Goal: Information Seeking & Learning: Learn about a topic

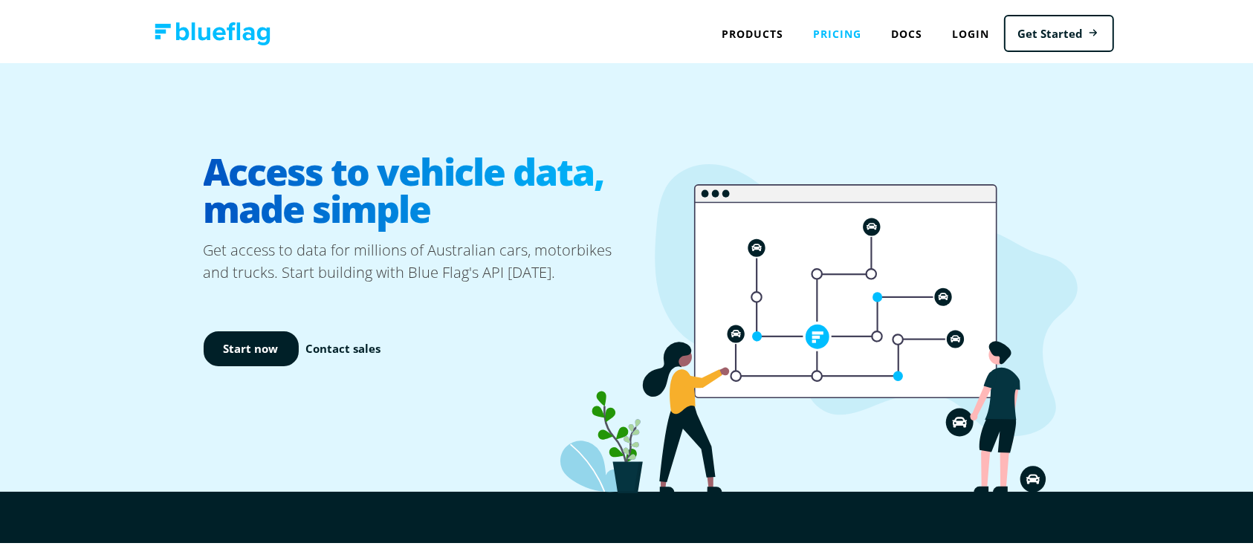
click at [819, 32] on link "Pricing" at bounding box center [837, 30] width 78 height 30
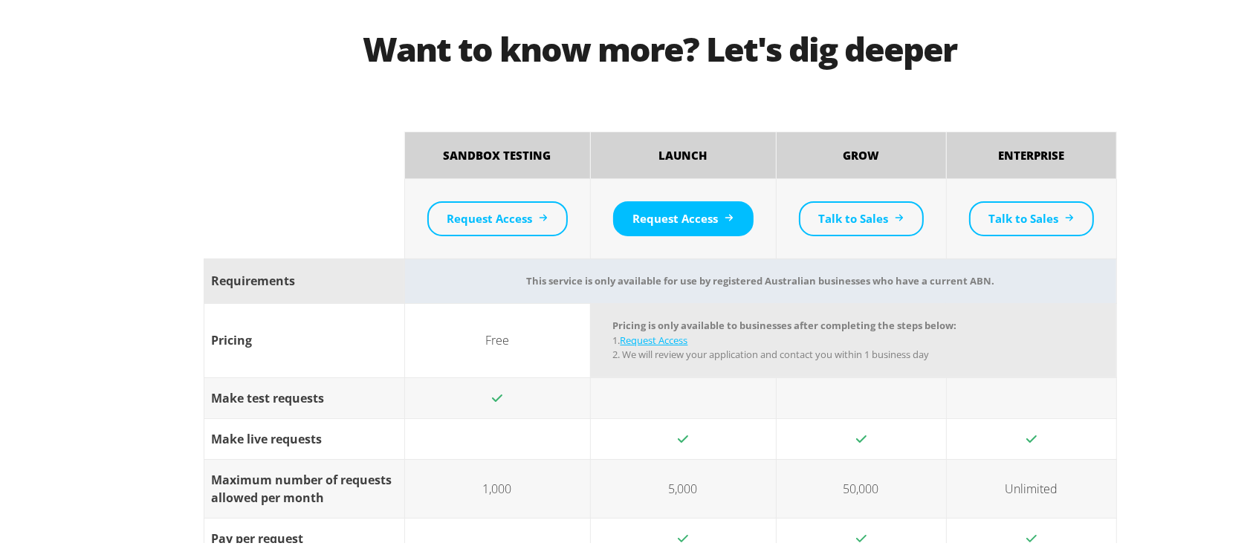
scroll to position [1211, 0]
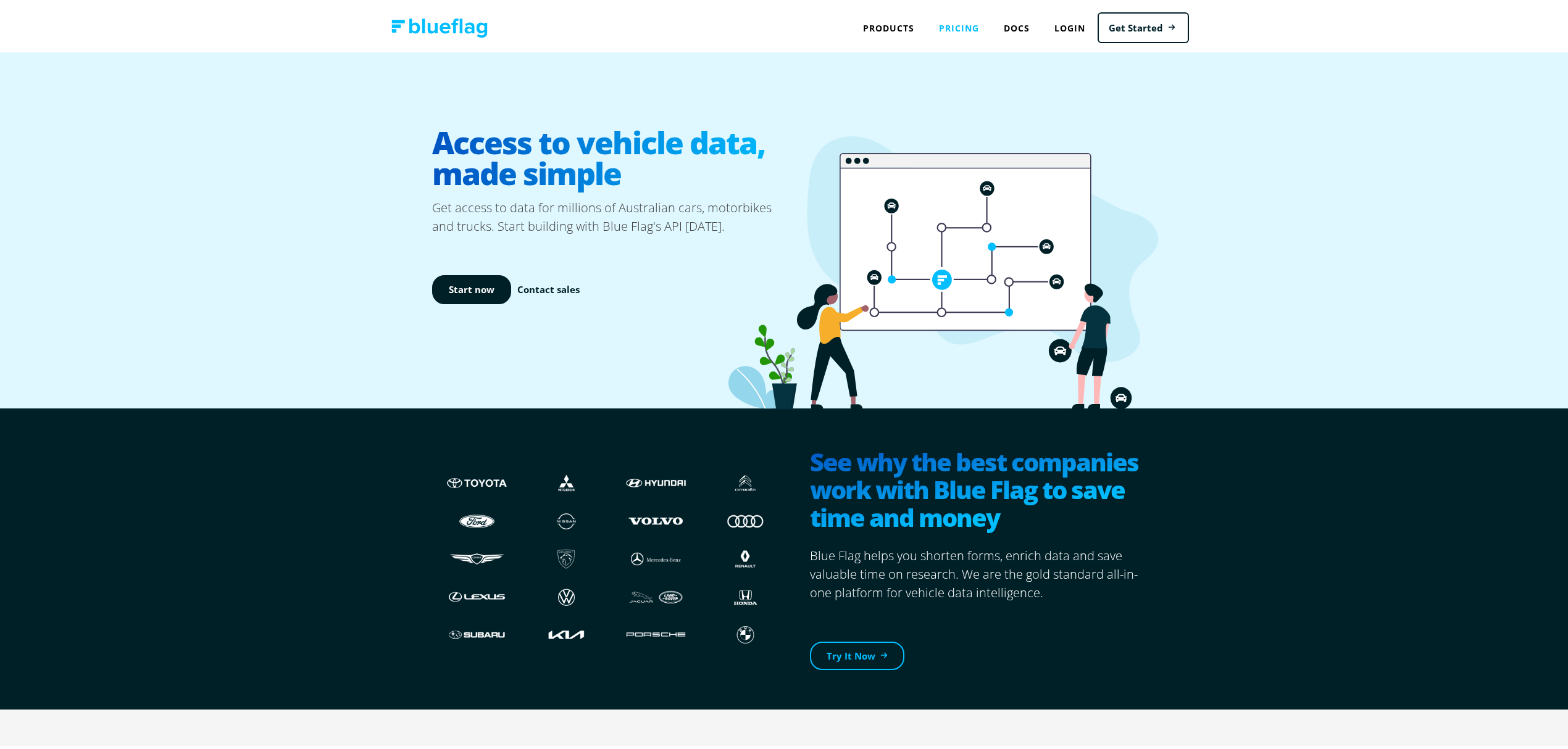
click at [937, 18] on link "Pricing" at bounding box center [959, 25] width 65 height 25
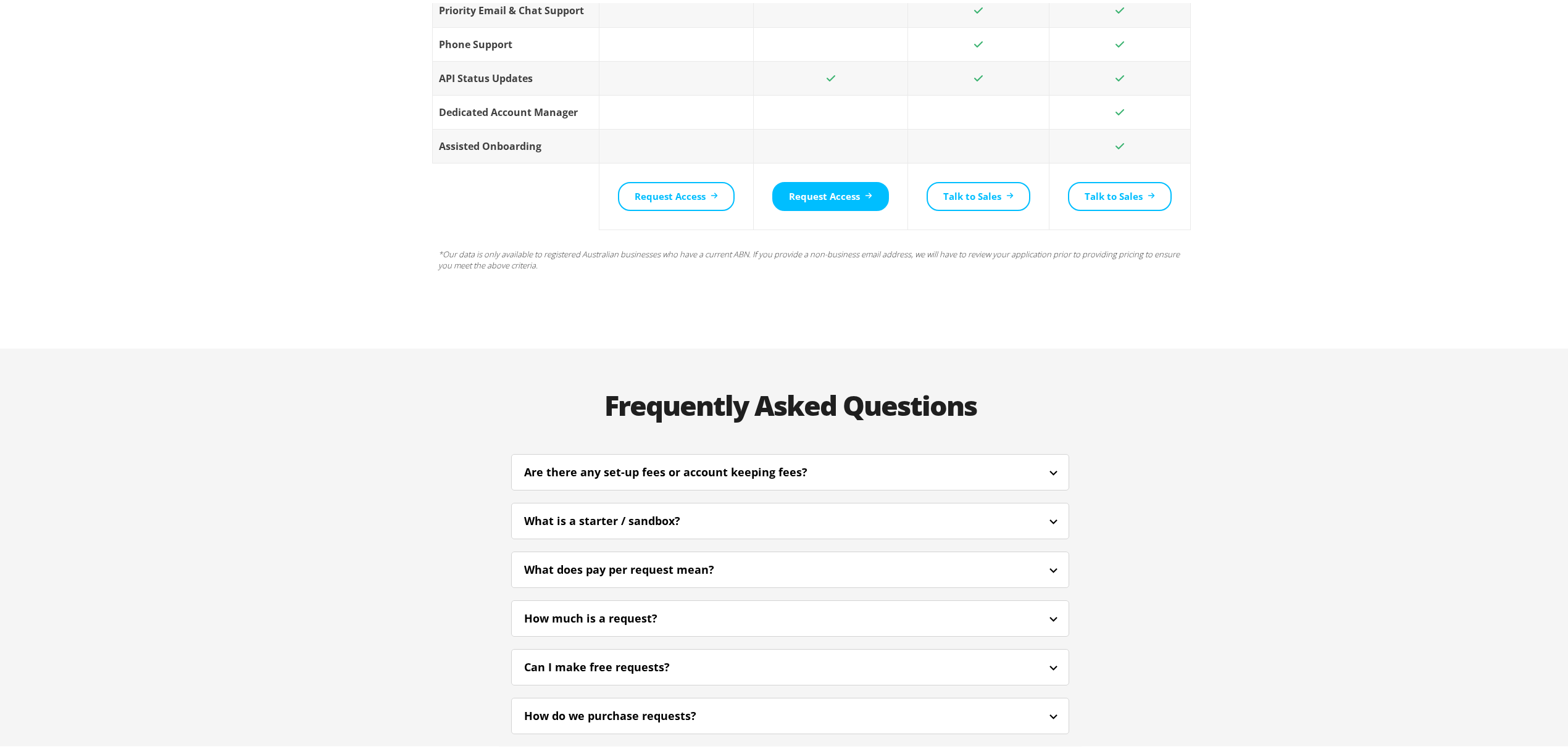
scroll to position [2551, 0]
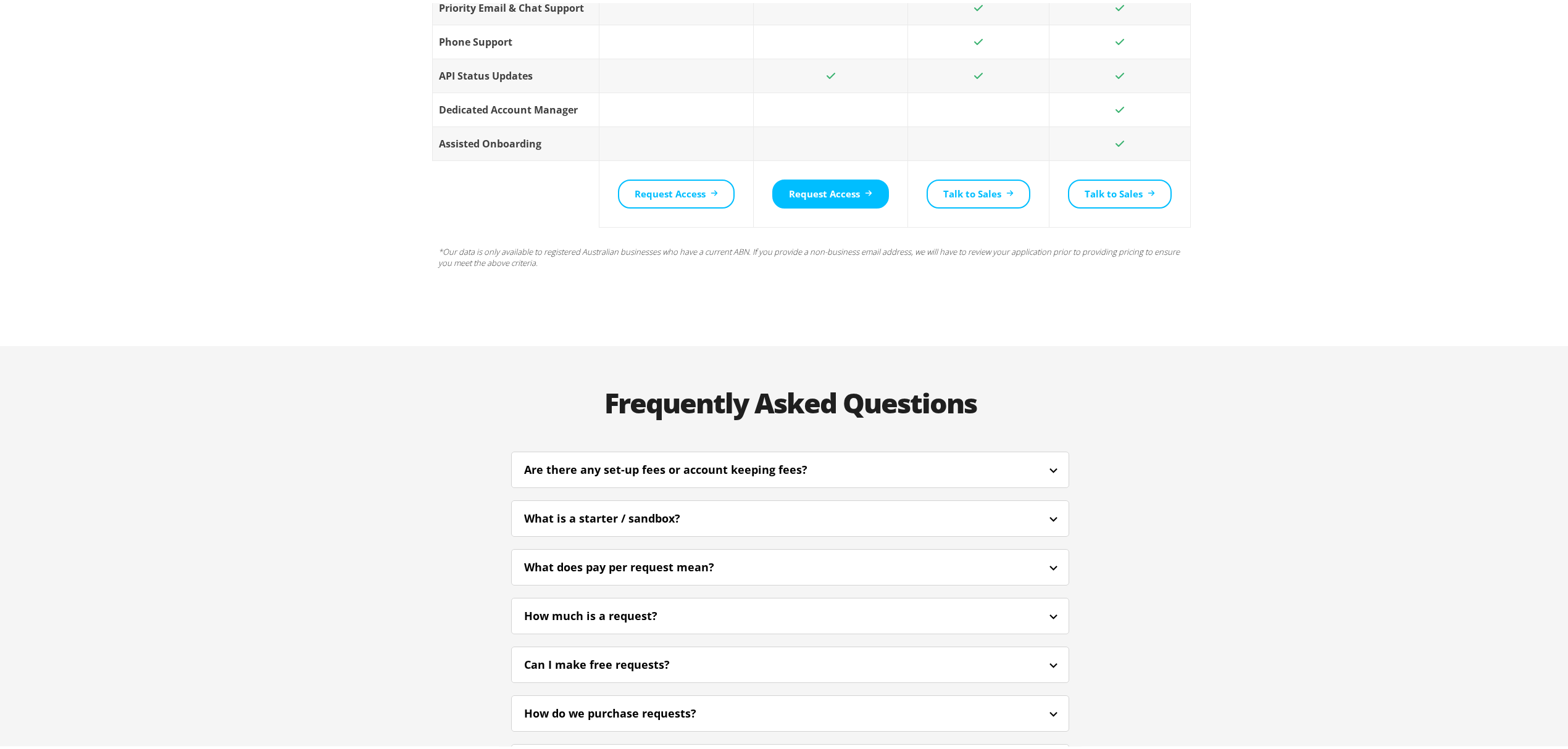
click at [682, 556] on div "What does pay per request mean?" at bounding box center [635, 565] width 223 height 17
click at [631, 507] on div "What is a starter / sandbox?" at bounding box center [619, 516] width 189 height 17
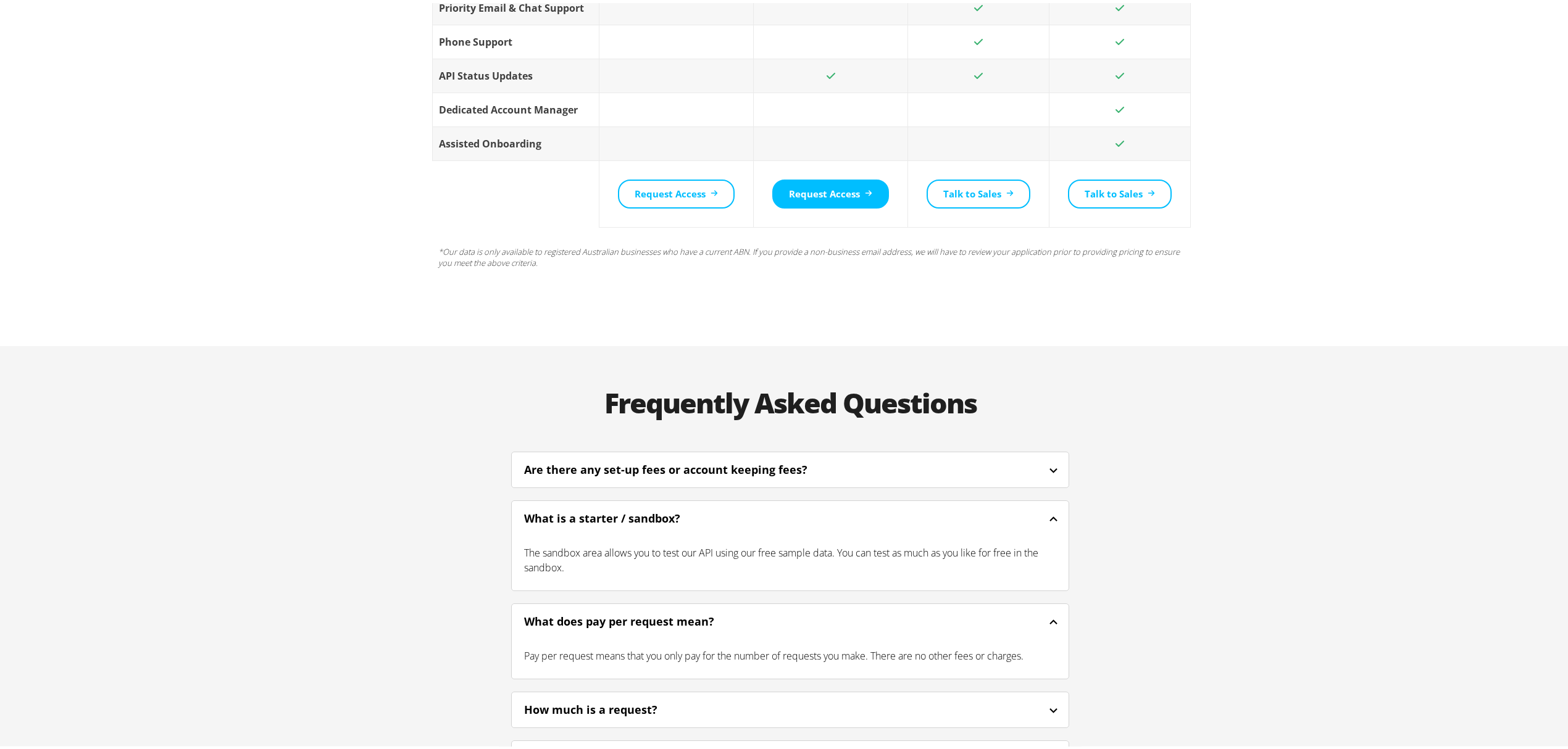
click at [690, 458] on div "Are there any set-up fees or account keeping fees?" at bounding box center [682, 467] width 316 height 17
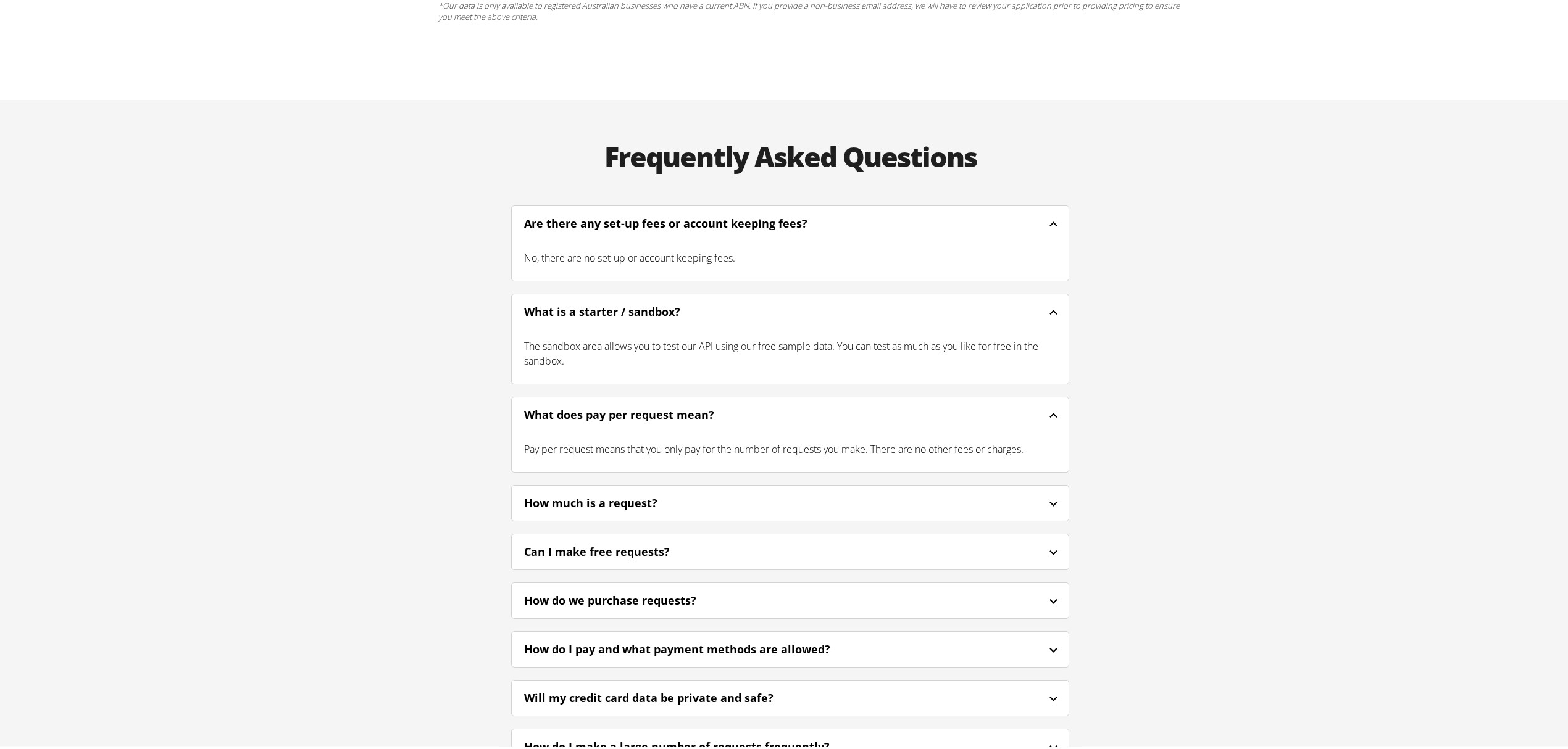
scroll to position [2798, 0]
click at [692, 485] on div "How much is a request?" at bounding box center [790, 499] width 557 height 29
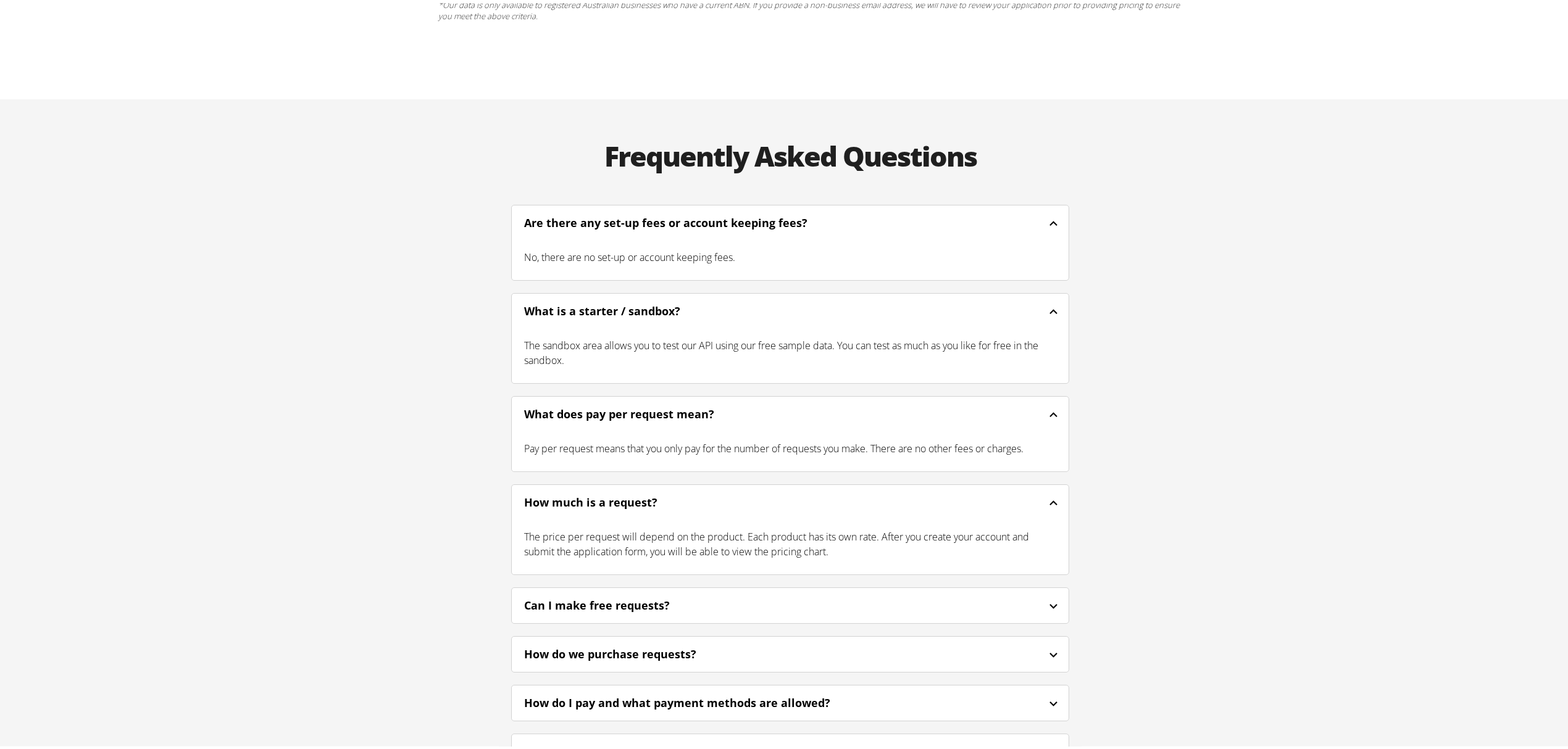
click at [1273, 435] on div "Frequently Asked Questions Are there any set-up fees or account keeping fees? N…" at bounding box center [790, 472] width 1580 height 751
click at [670, 595] on div "Can I make free requests?" at bounding box center [614, 603] width 179 height 17
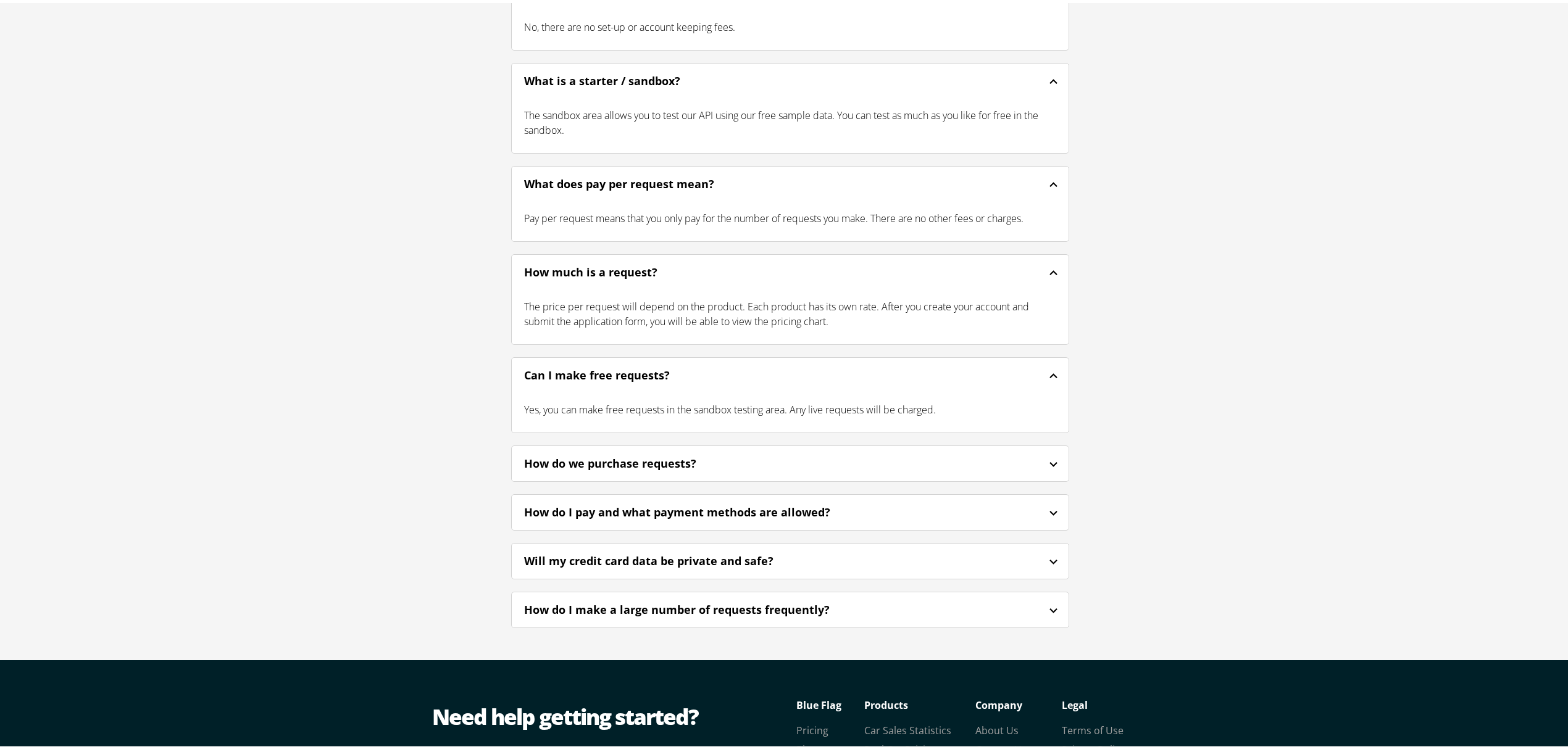
scroll to position [3045, 0]
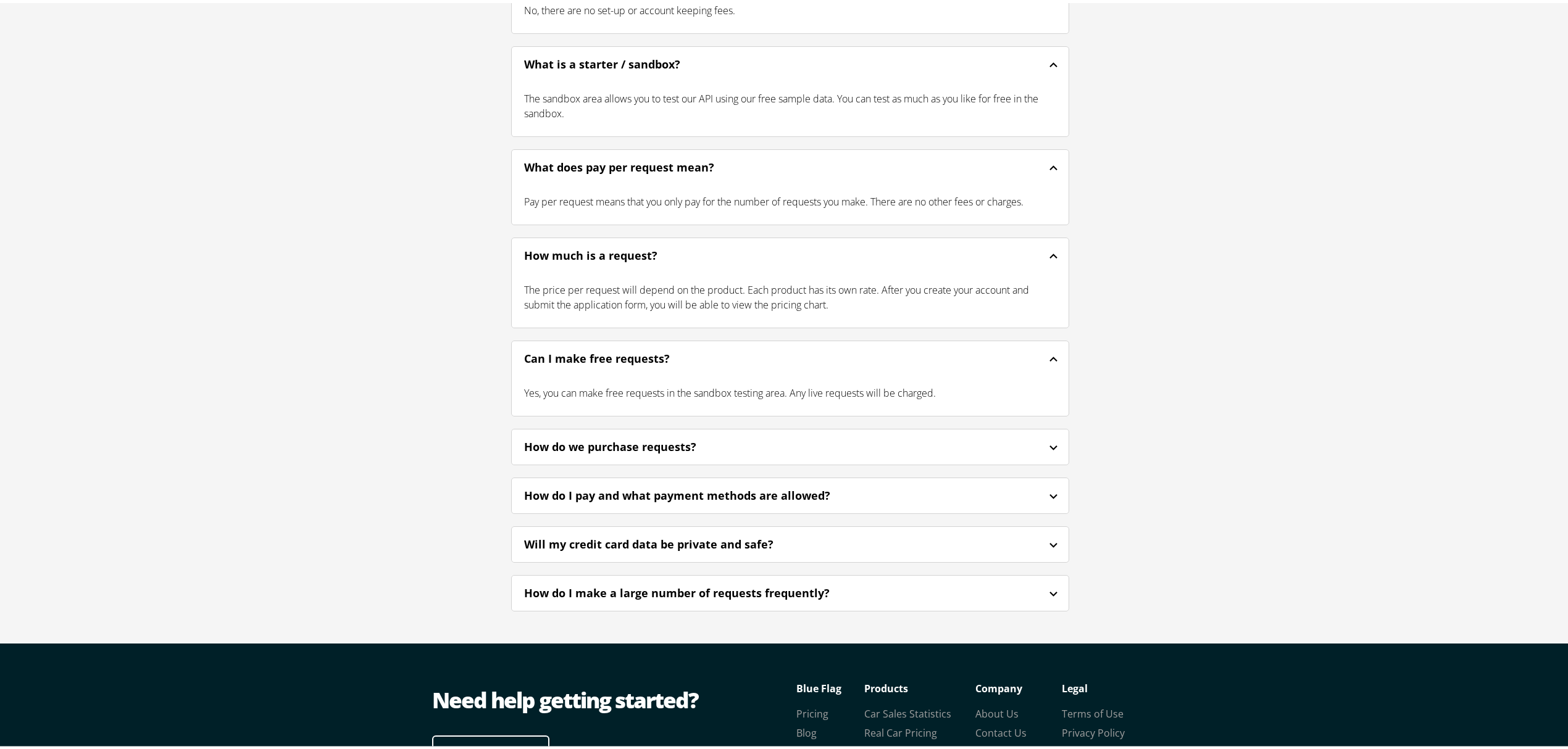
click at [737, 429] on div "How do we purchase requests?" at bounding box center [790, 443] width 557 height 29
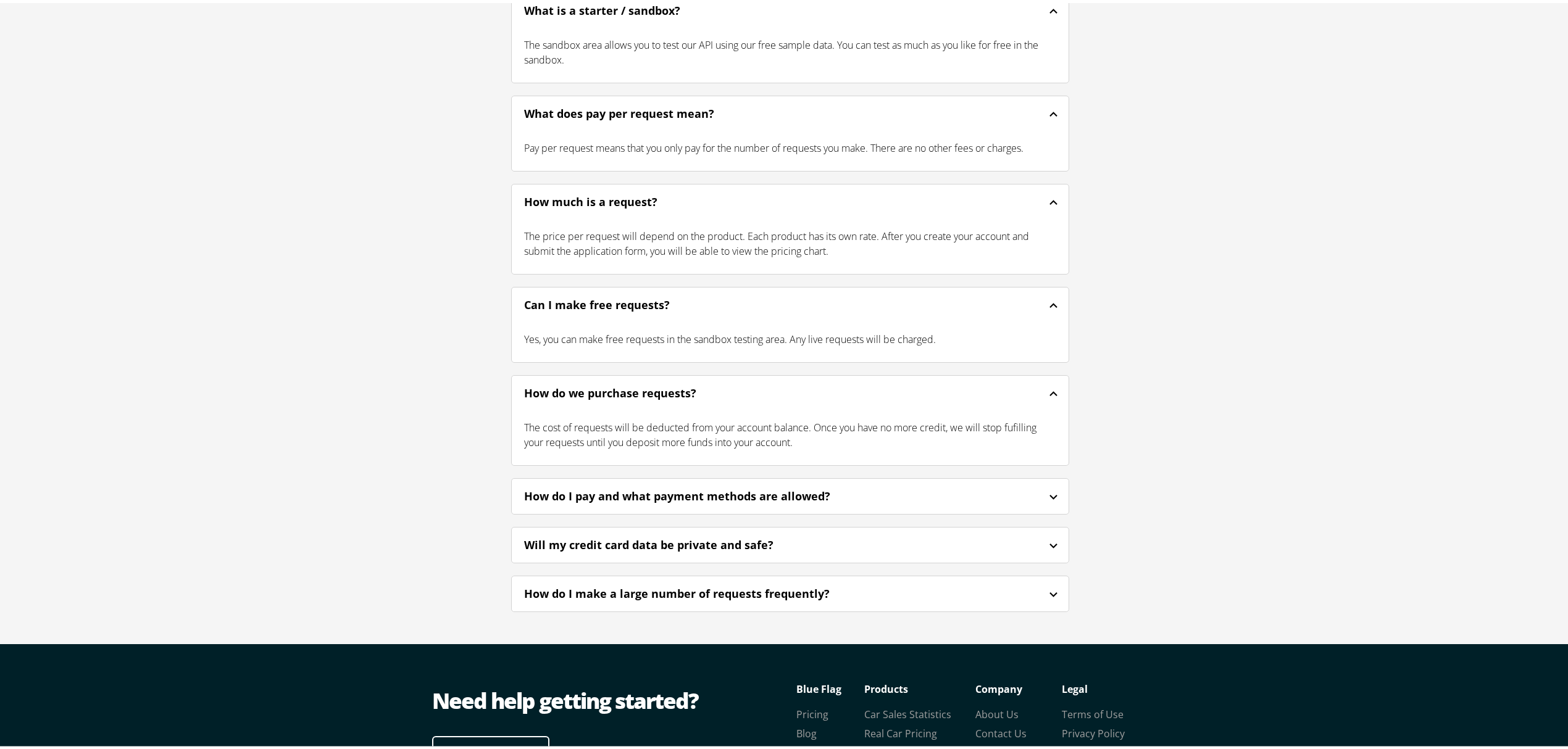
scroll to position [3127, 0]
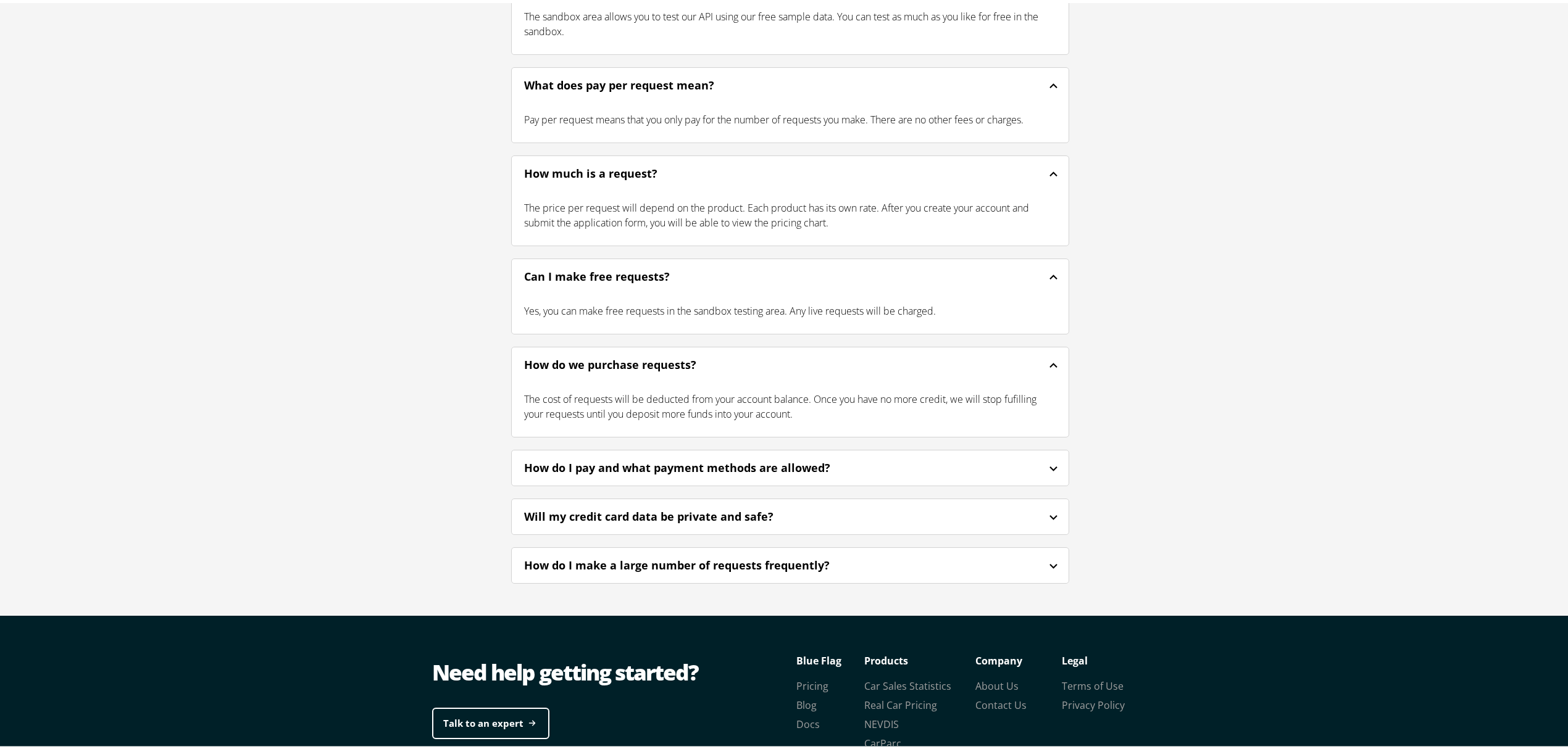
click at [660, 457] on div "How do I pay and what payment methods are allowed?" at bounding box center [693, 465] width 340 height 17
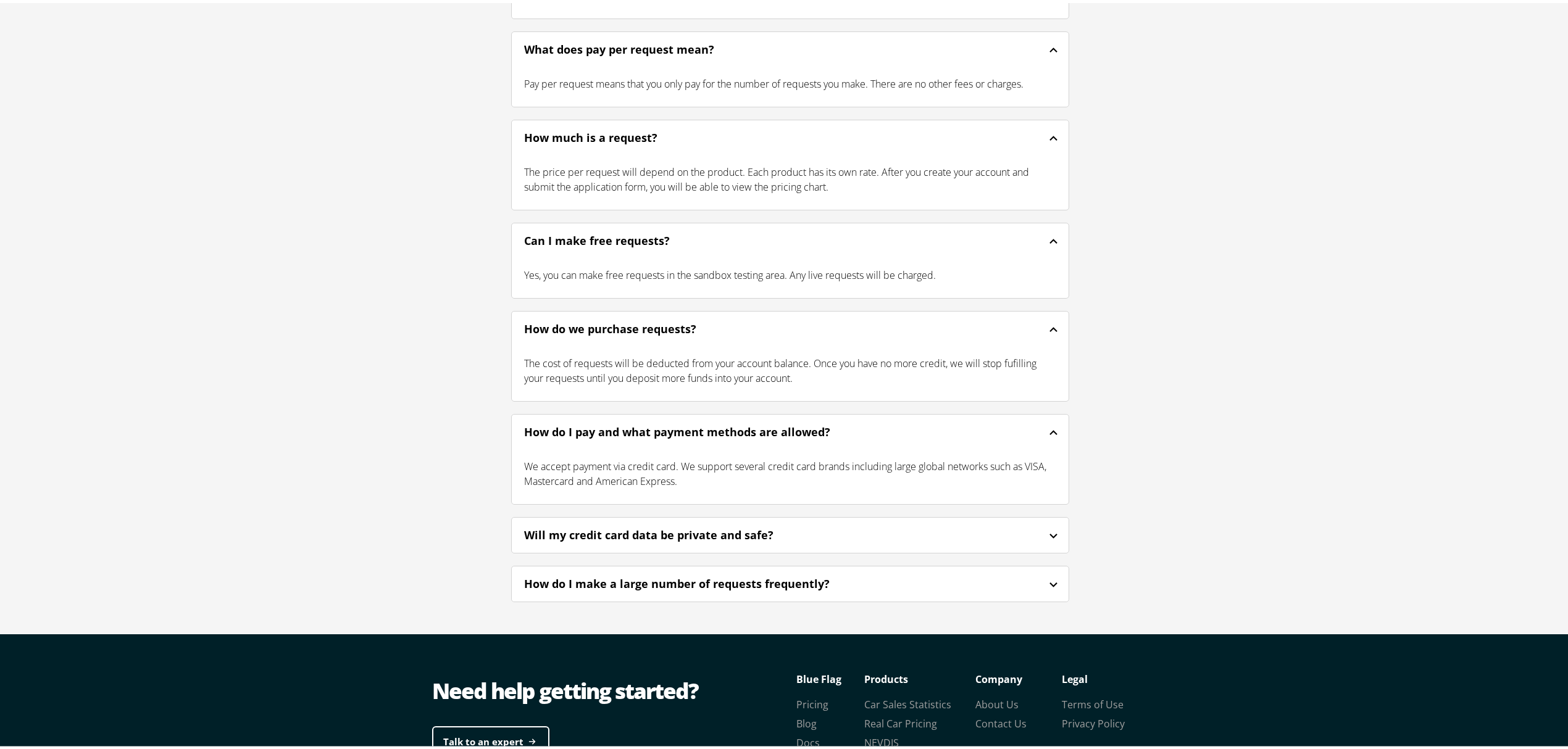
scroll to position [3193, 0]
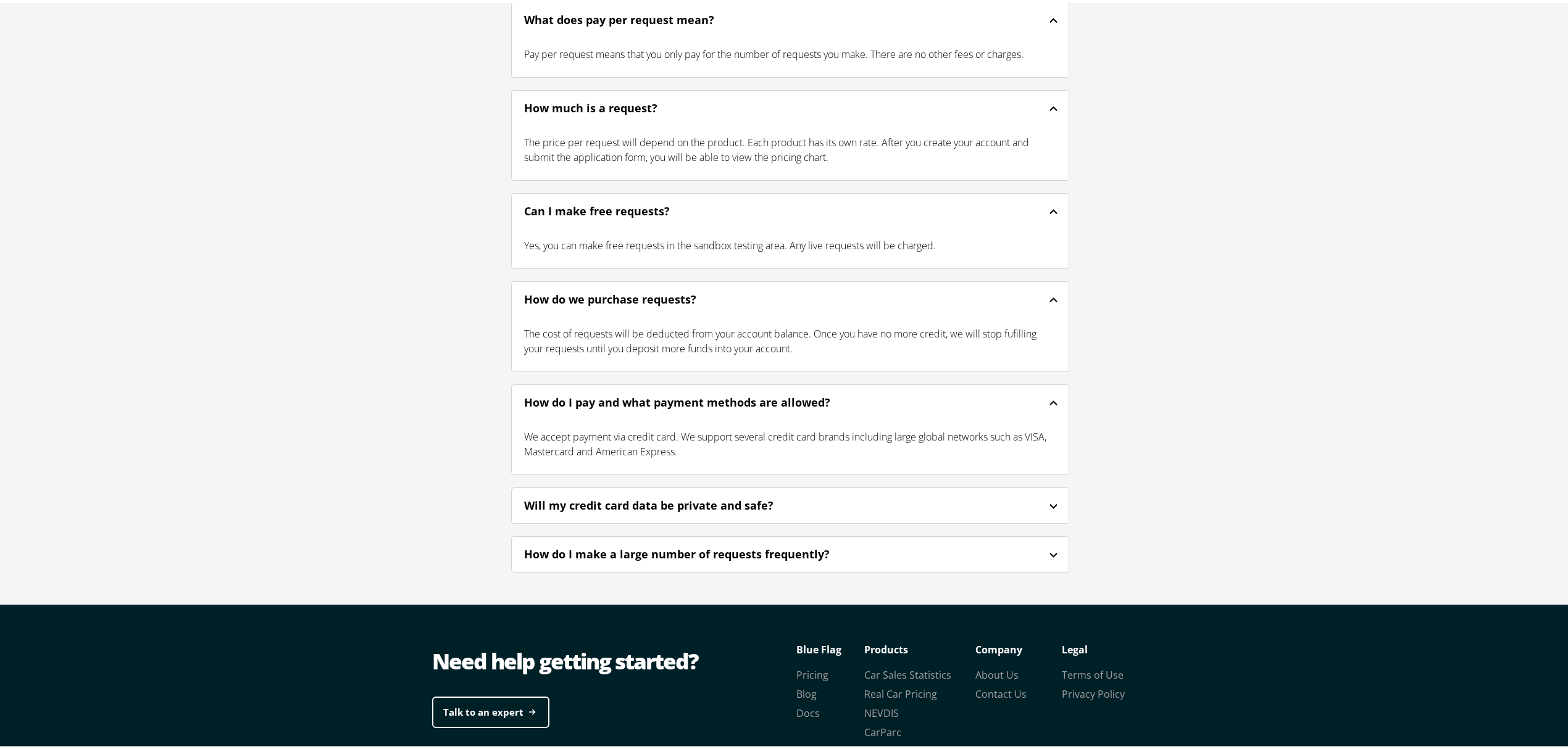
click at [596, 494] on div "Will my credit card data be private and safe?" at bounding box center [665, 502] width 282 height 17
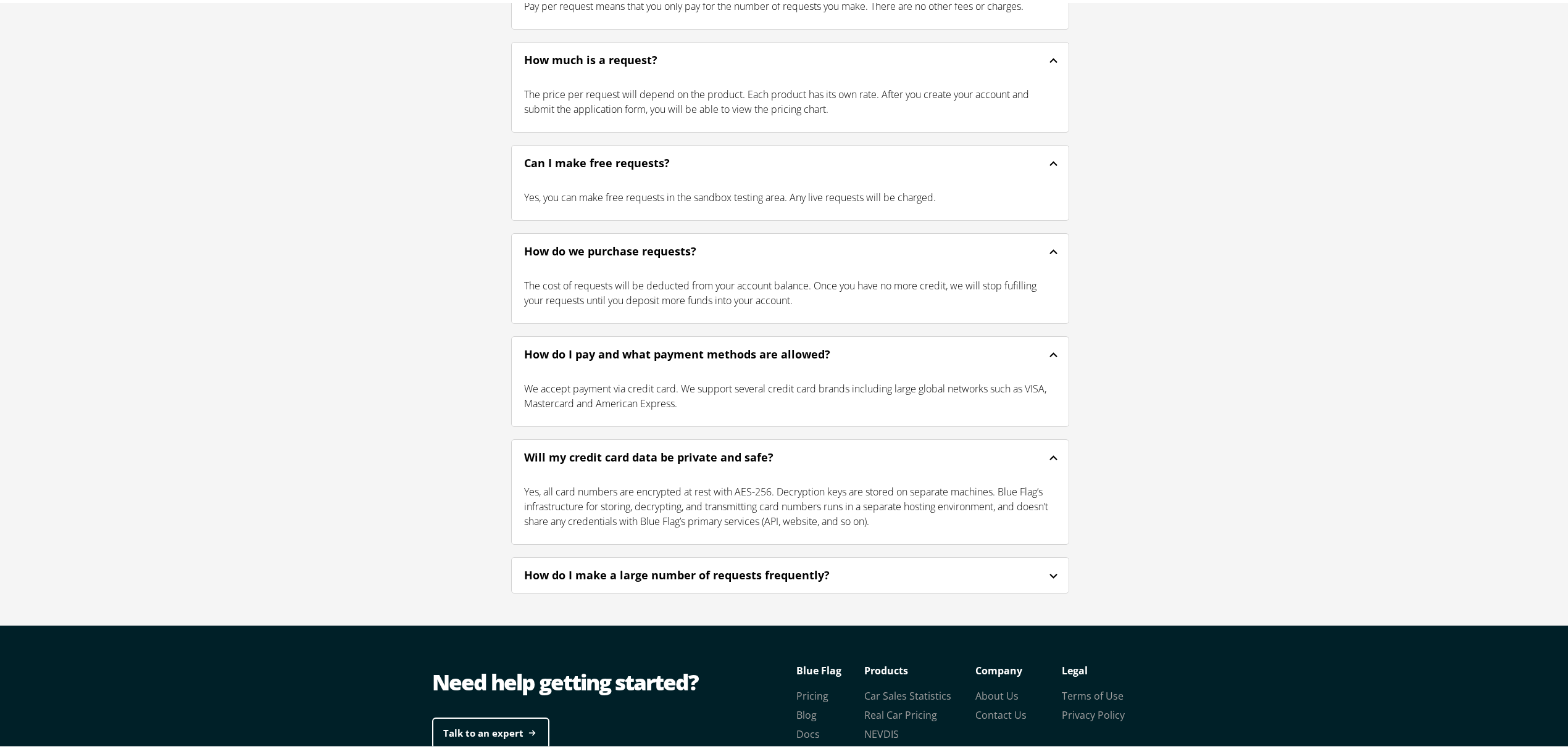
scroll to position [3262, 0]
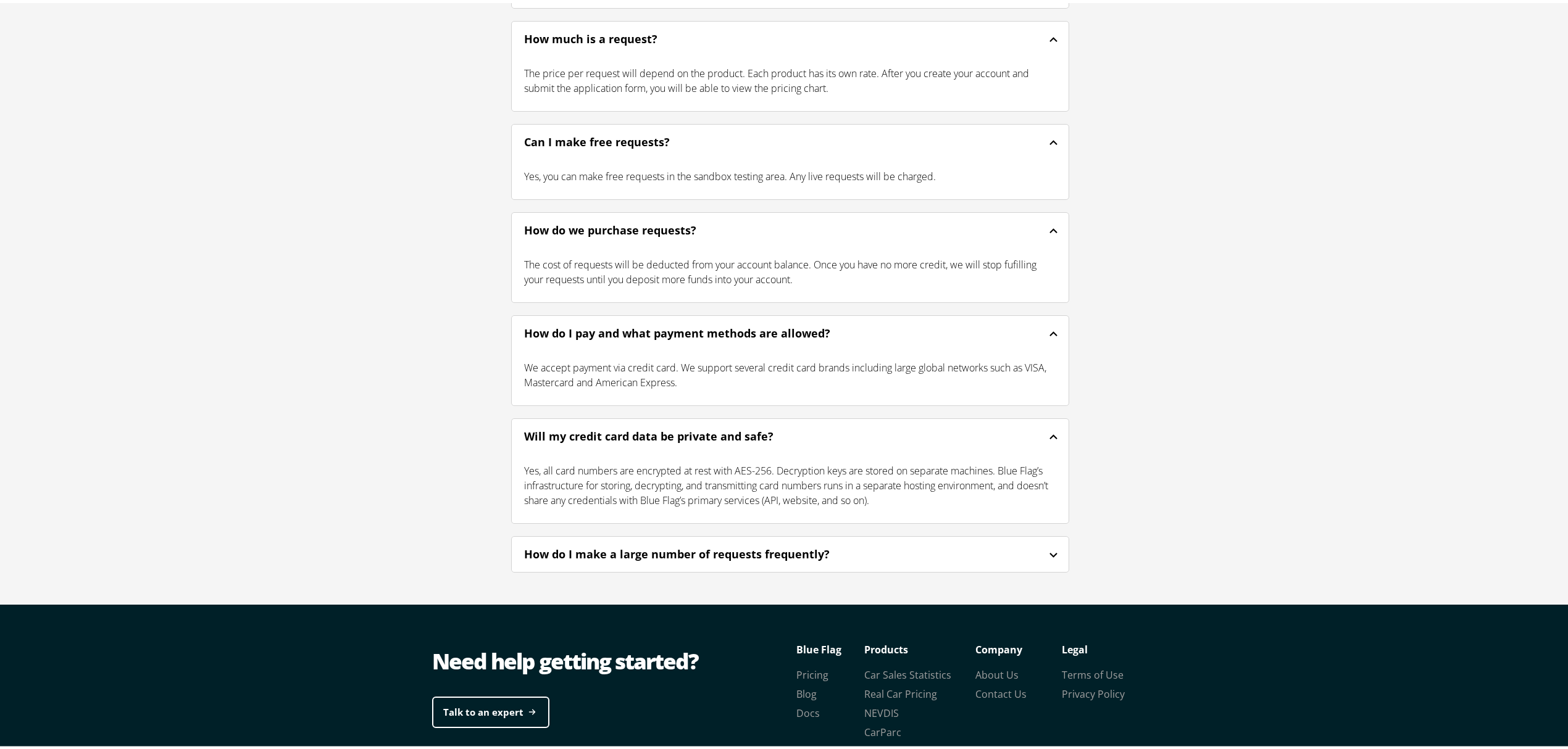
click at [679, 543] on div "How do I make a large number of requests frequently?" at bounding box center [693, 551] width 339 height 17
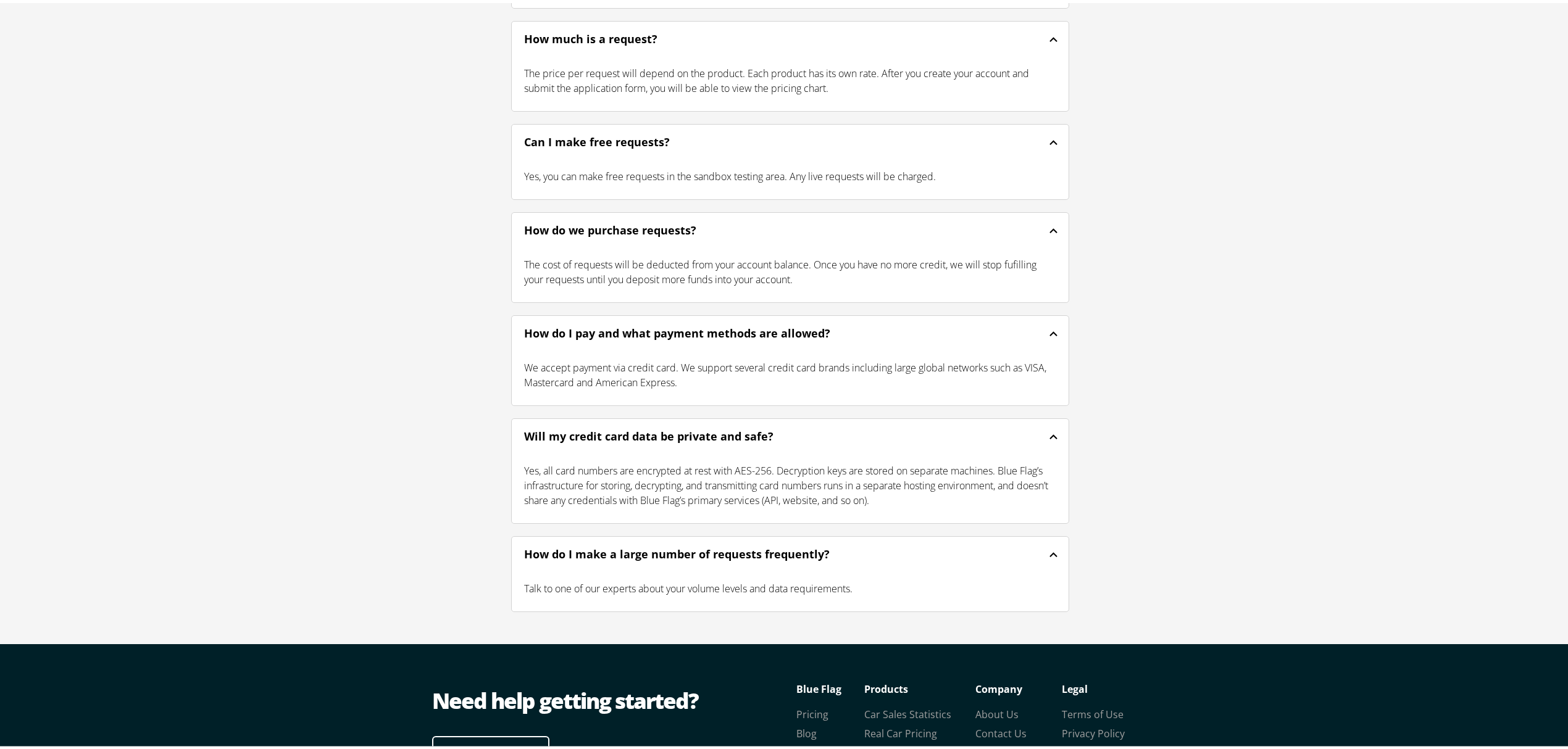
click at [322, 422] on div "Frequently Asked Questions Are there any set-up fees or account keeping fees? N…" at bounding box center [790, 137] width 1580 height 1009
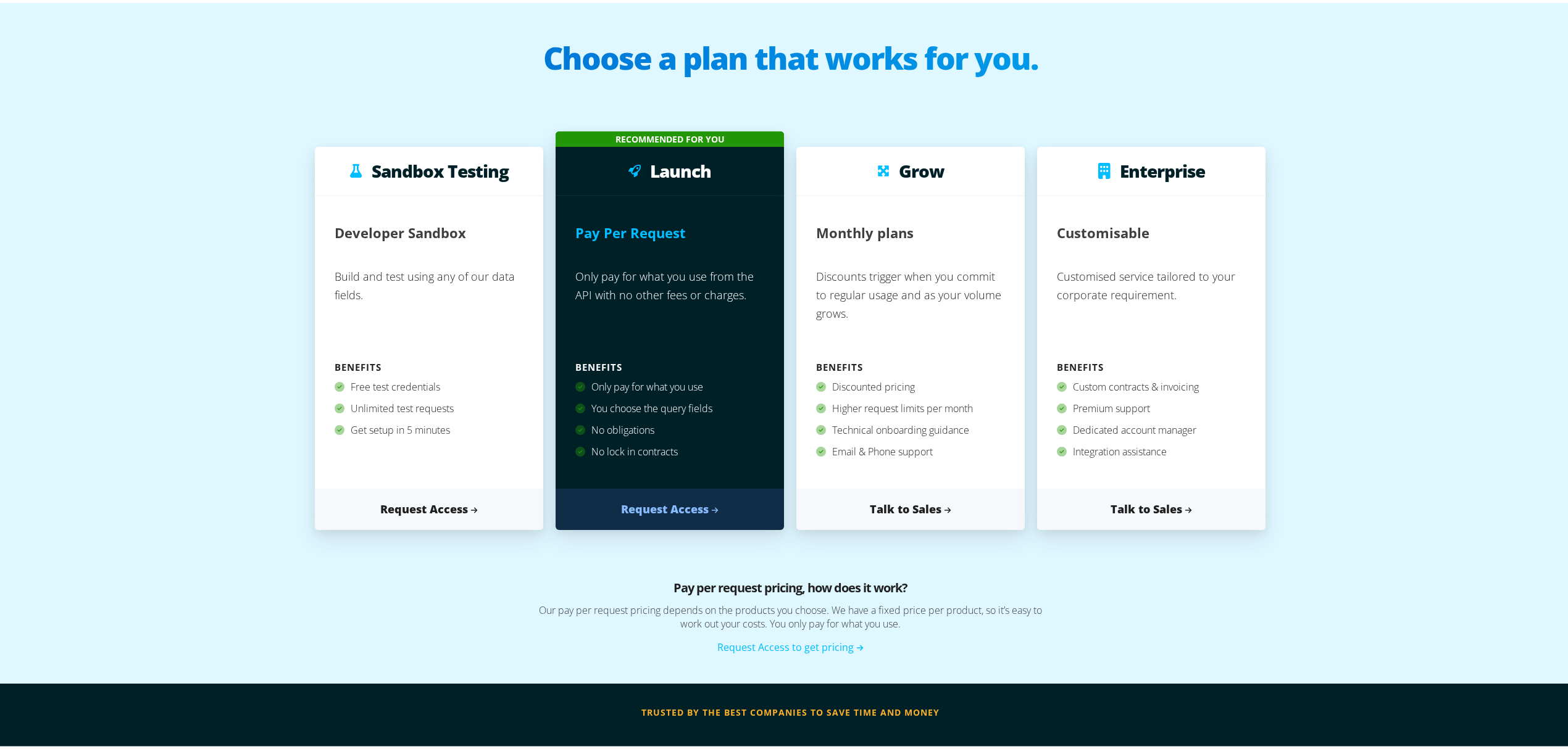
scroll to position [0, 0]
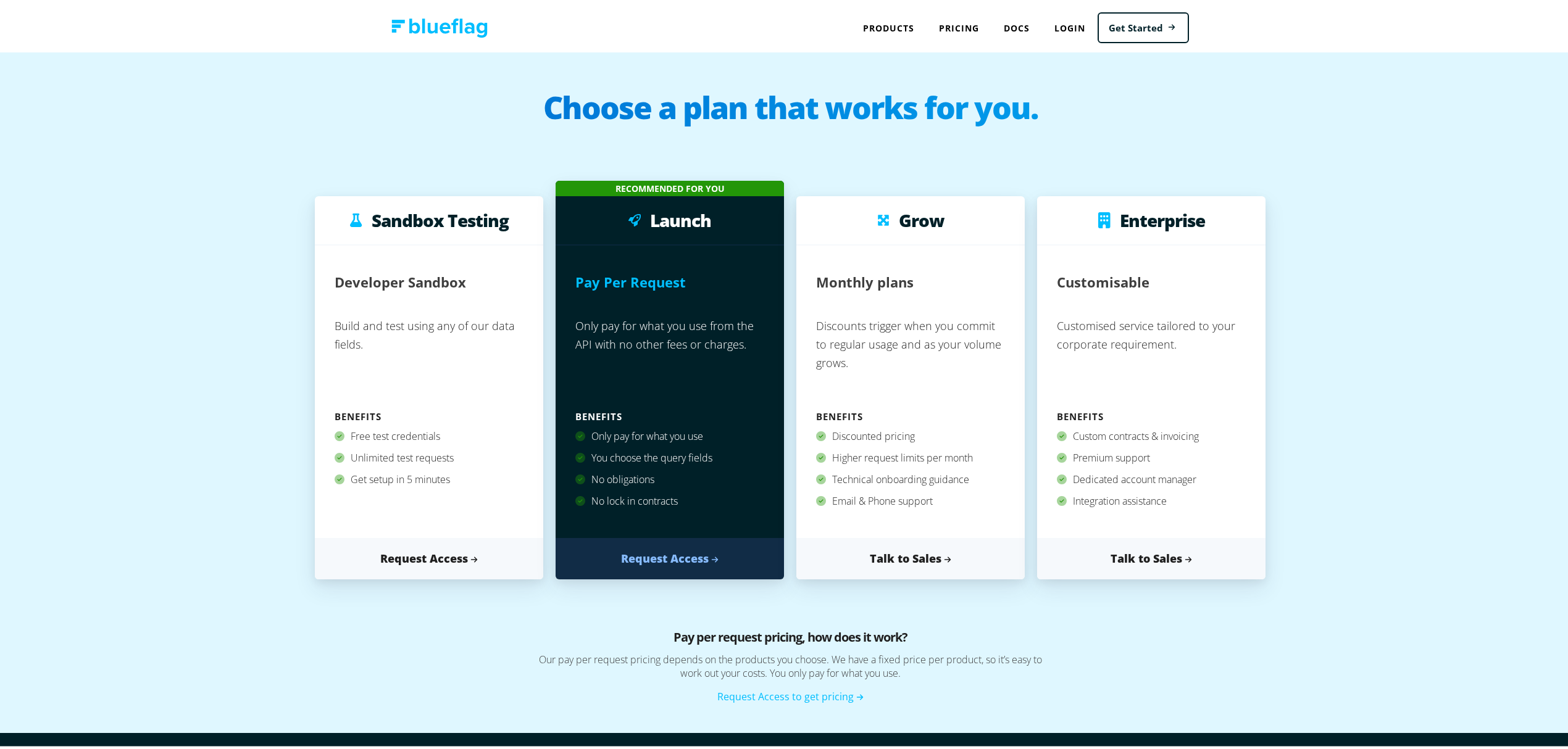
click at [1465, 532] on div "Sandbox Testing Developer Sandbox Build and test using any of our data fields. …" at bounding box center [790, 377] width 1556 height 477
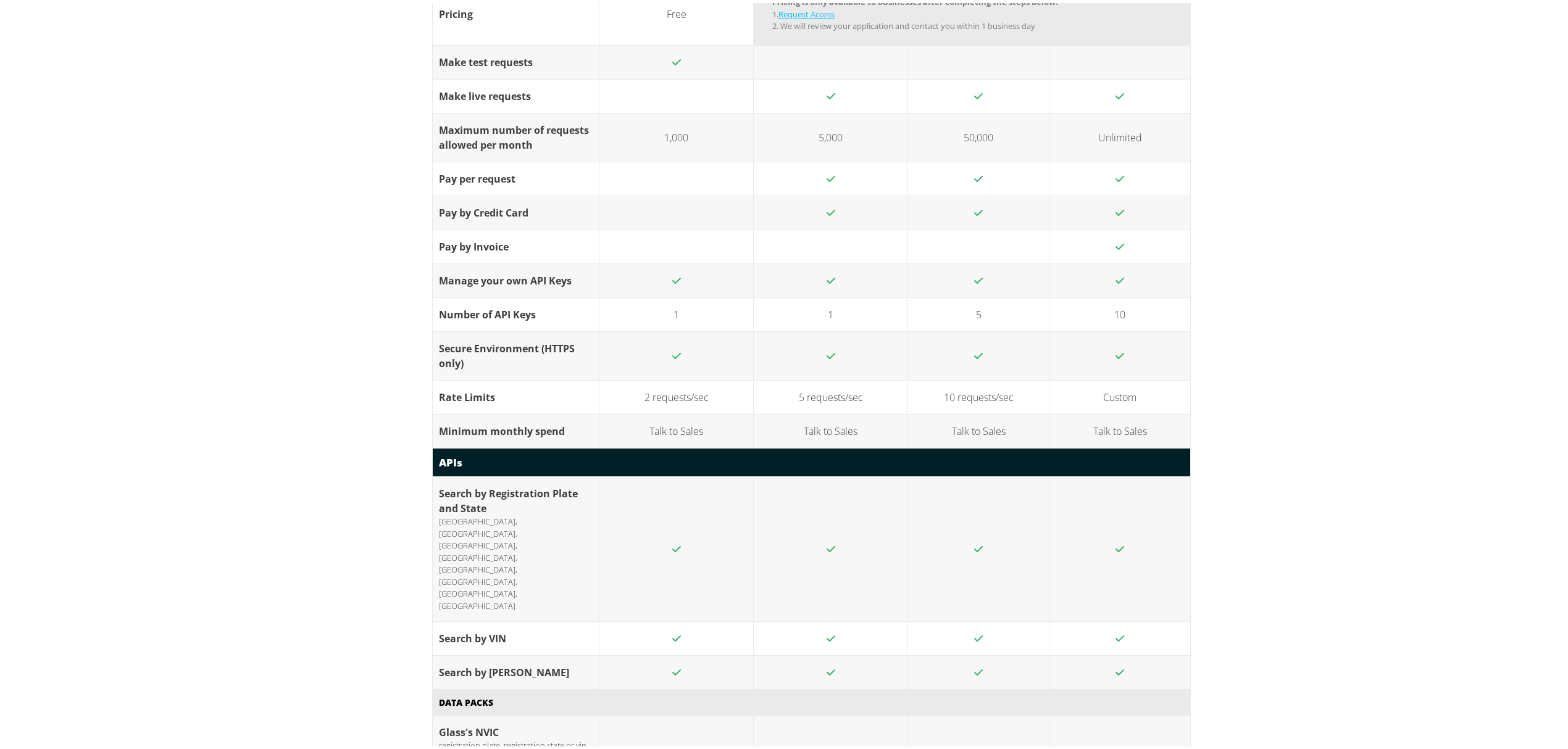
scroll to position [1317, 0]
